Goal: Book appointment/travel/reservation

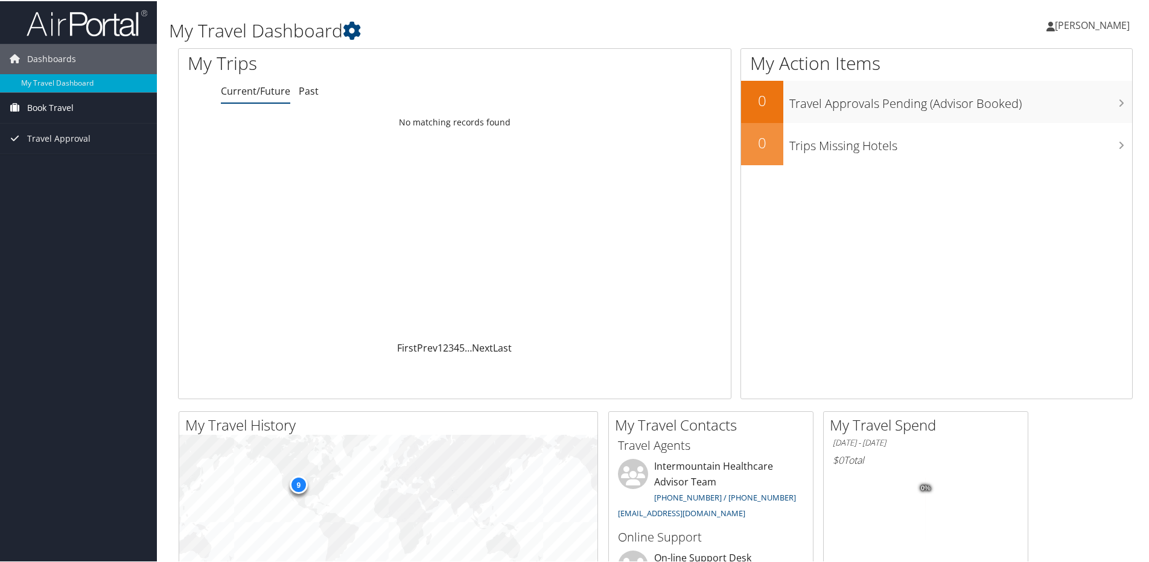
click at [43, 109] on span "Book Travel" at bounding box center [50, 107] width 46 height 30
click at [48, 144] on link "Book/Manage Online Trips" at bounding box center [78, 149] width 157 height 18
